Goal: Check status: Check status

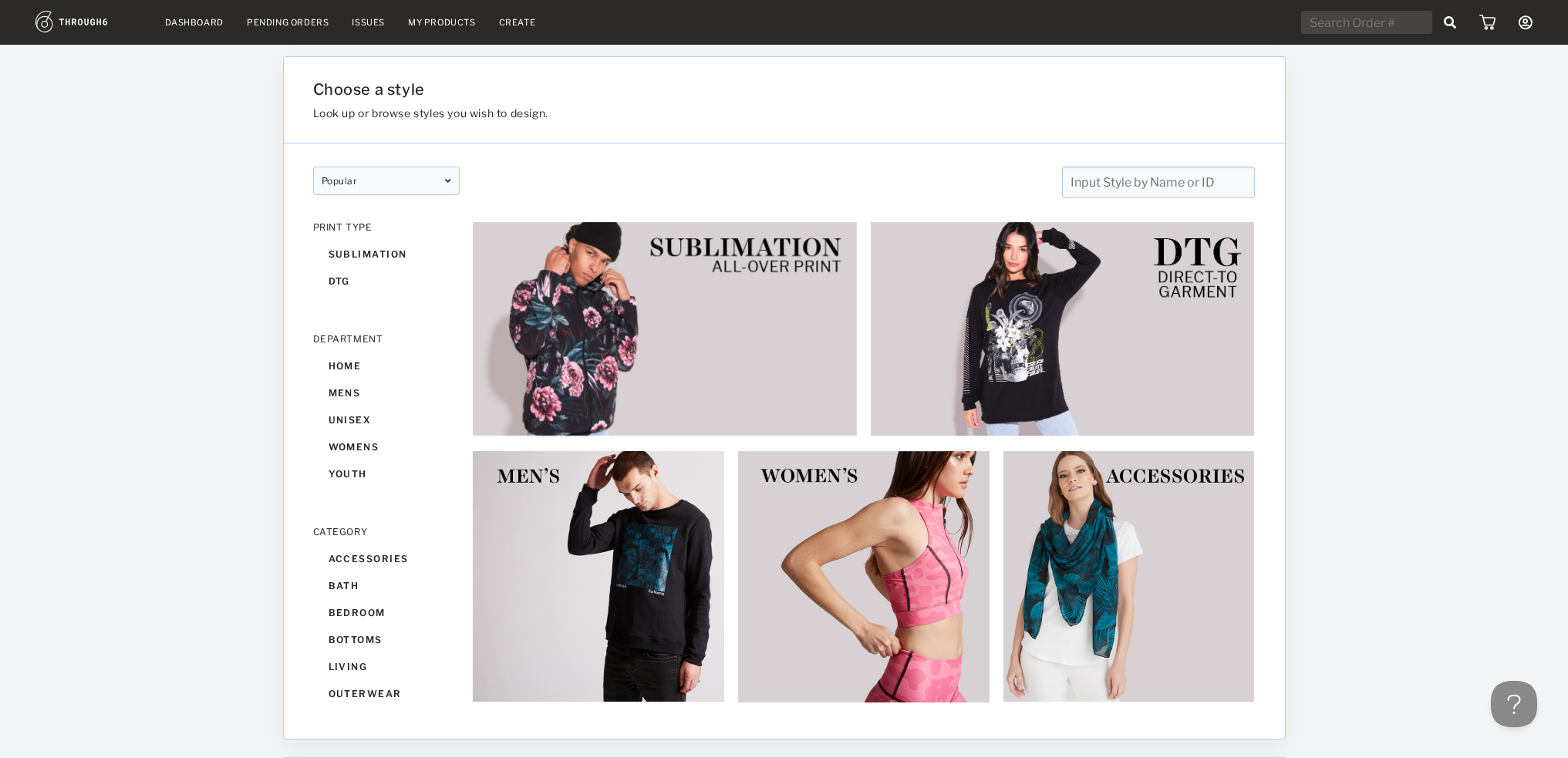
click at [191, 23] on link "Dashboard" at bounding box center [195, 22] width 59 height 11
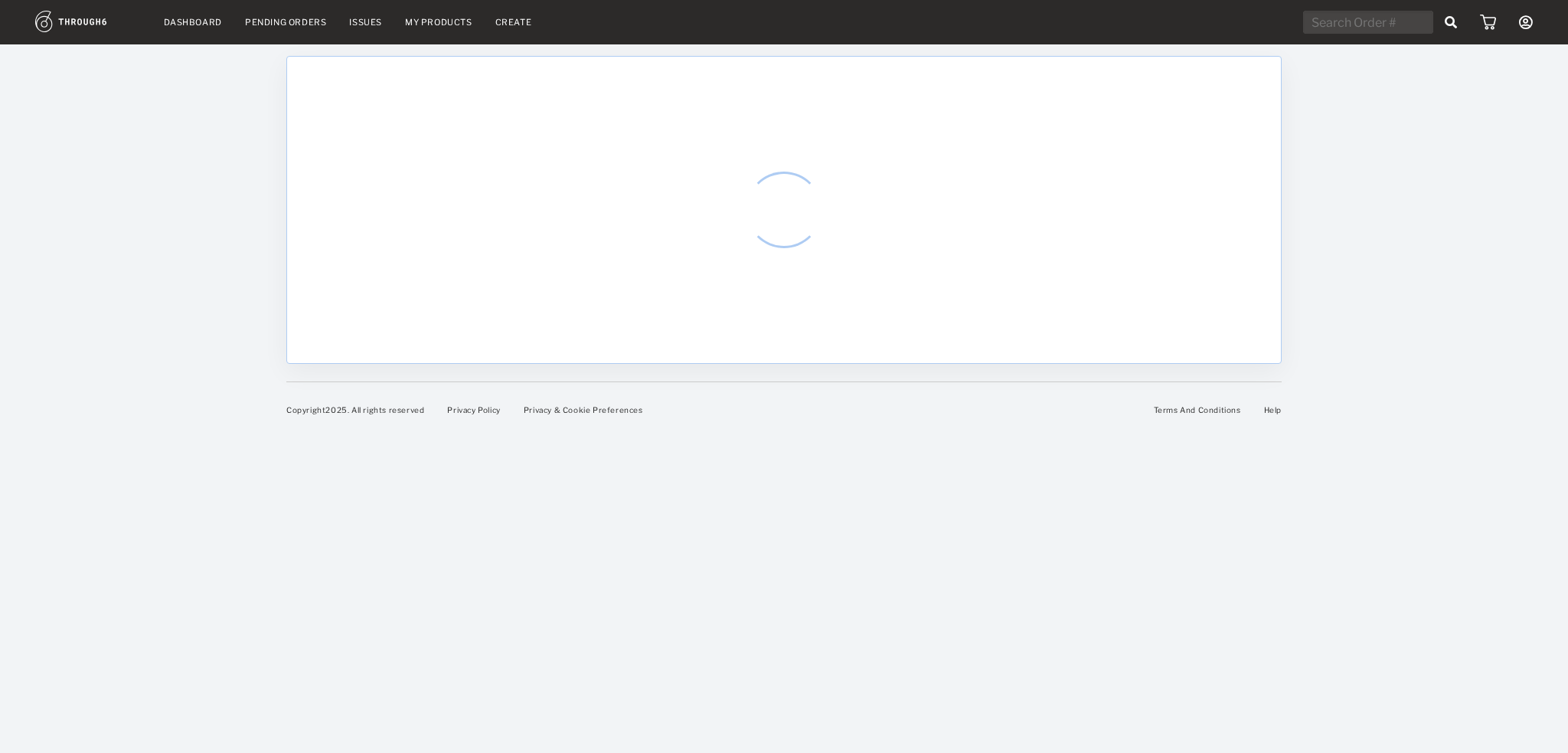
select select "8"
select select "2025"
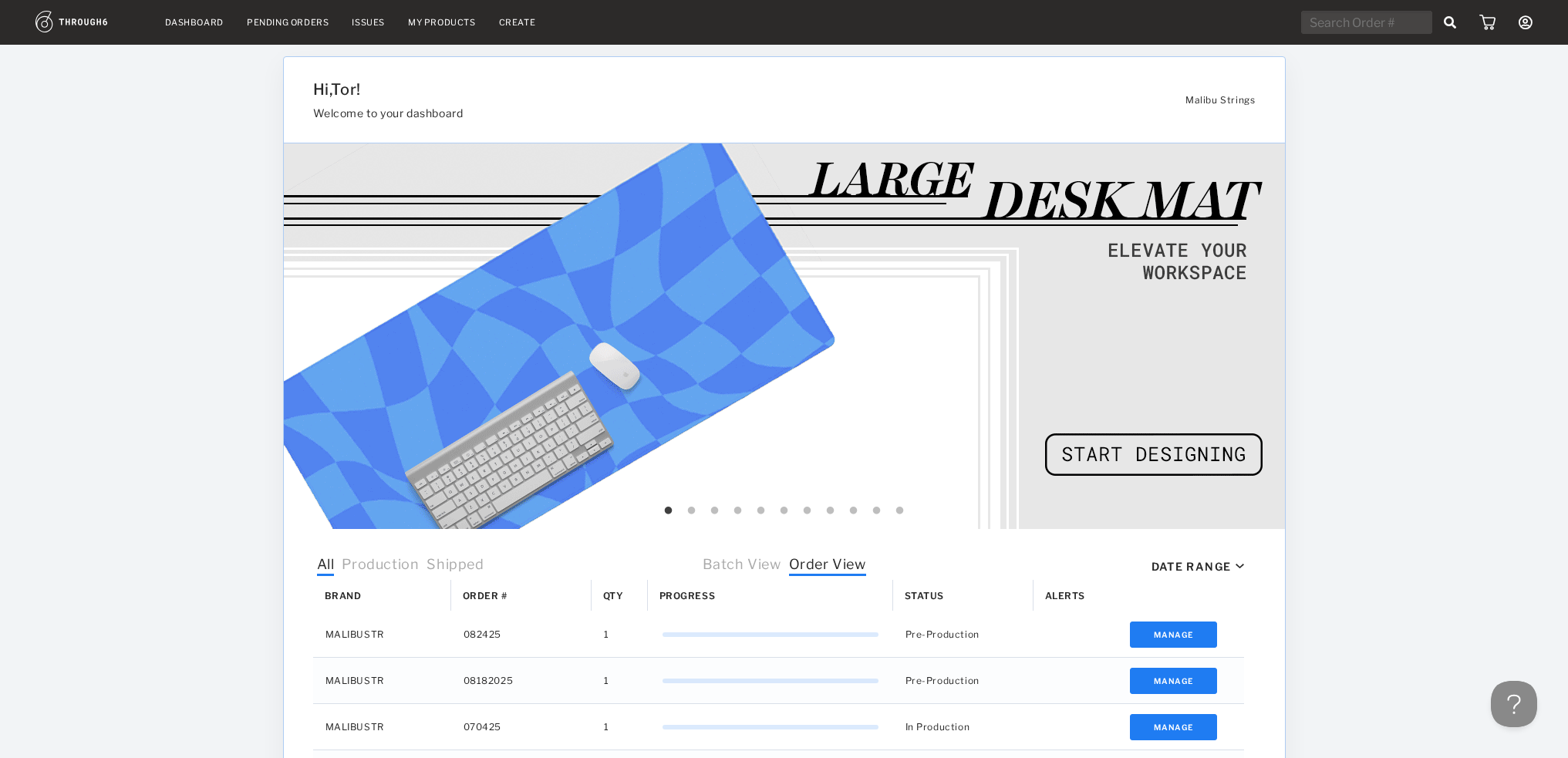
scroll to position [386, 0]
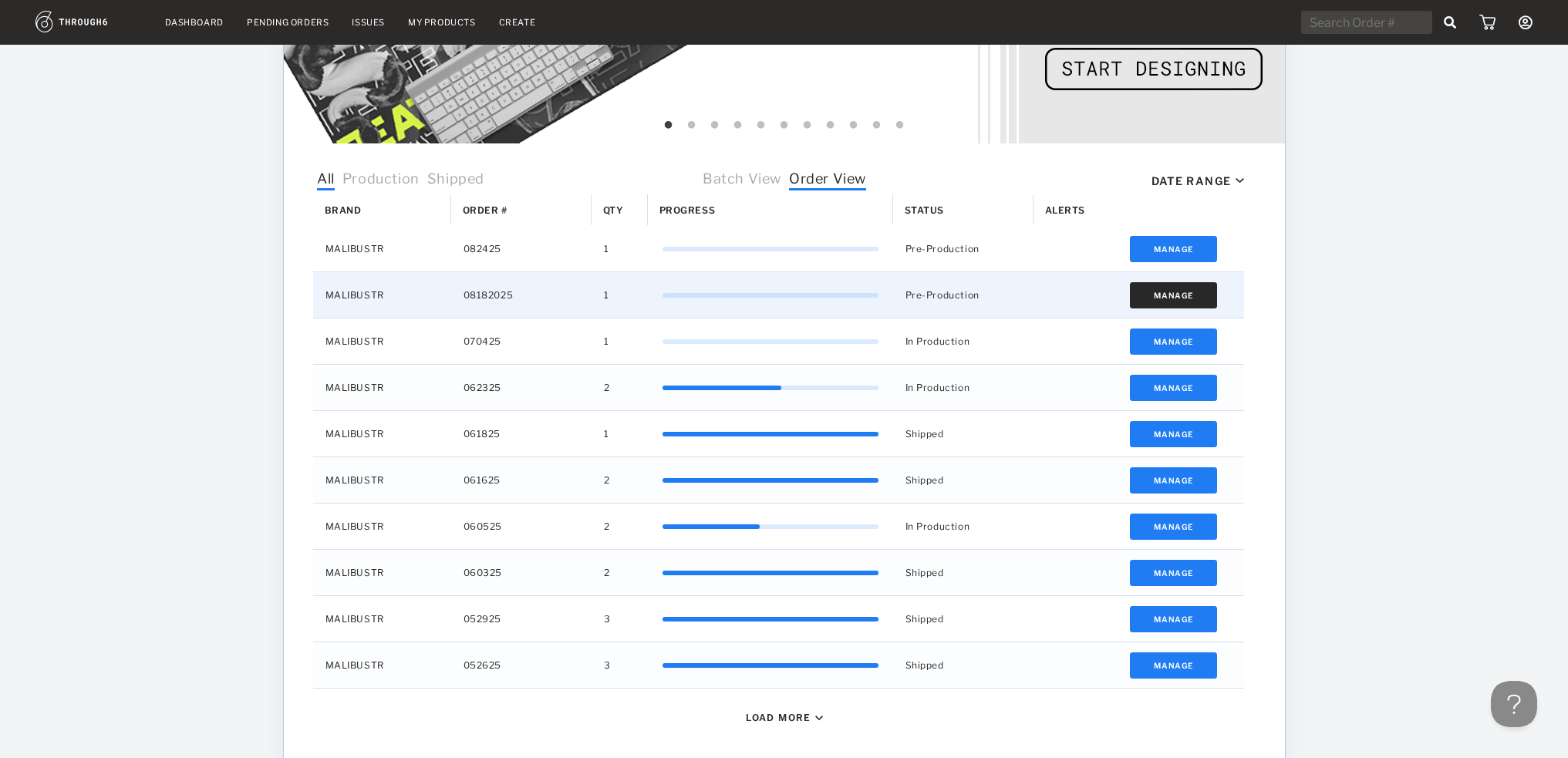
click at [1182, 289] on button "Manage" at bounding box center [1173, 295] width 87 height 27
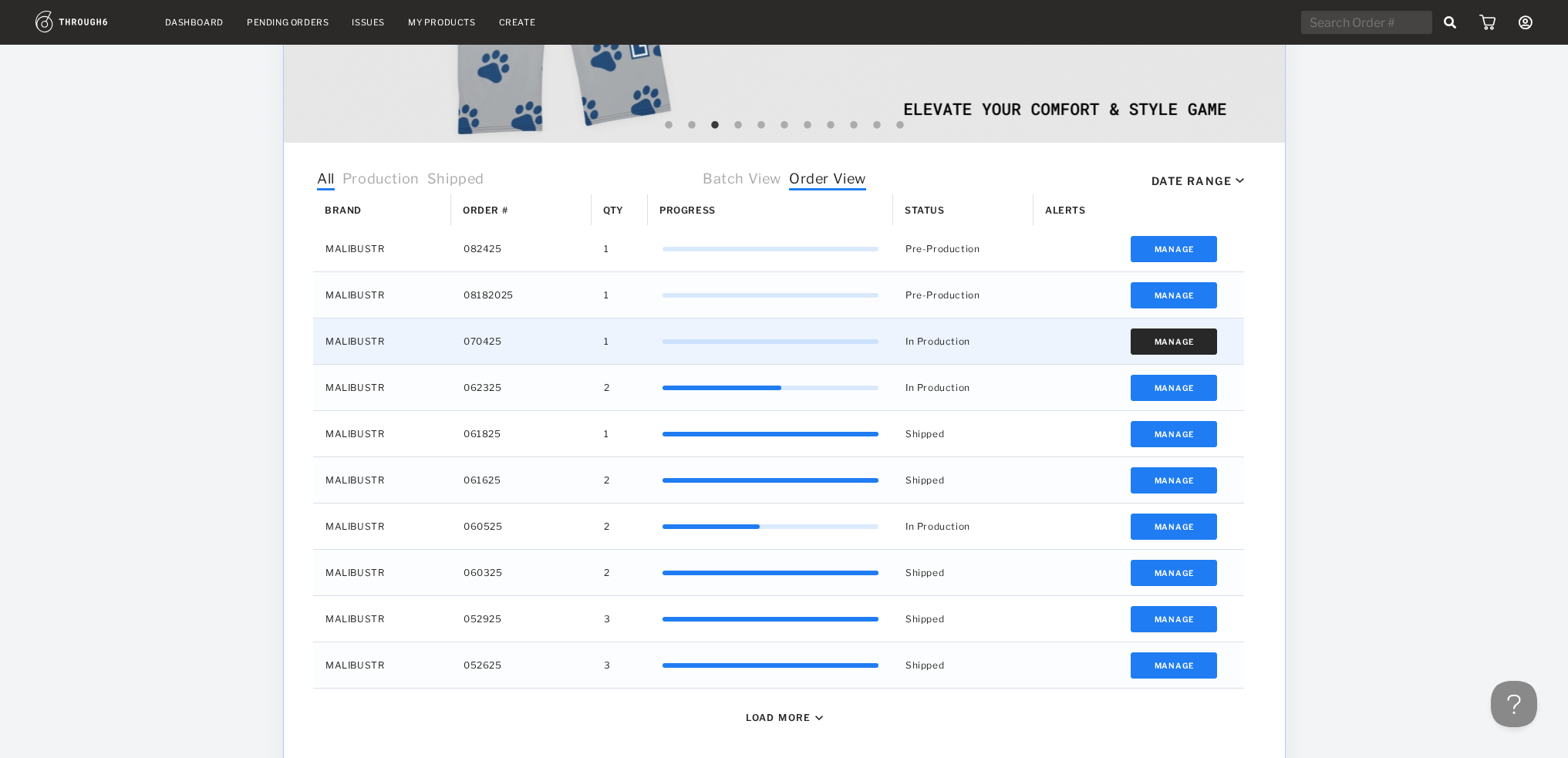
click at [1192, 341] on button "Manage" at bounding box center [1173, 341] width 87 height 27
